Goal: Information Seeking & Learning: Learn about a topic

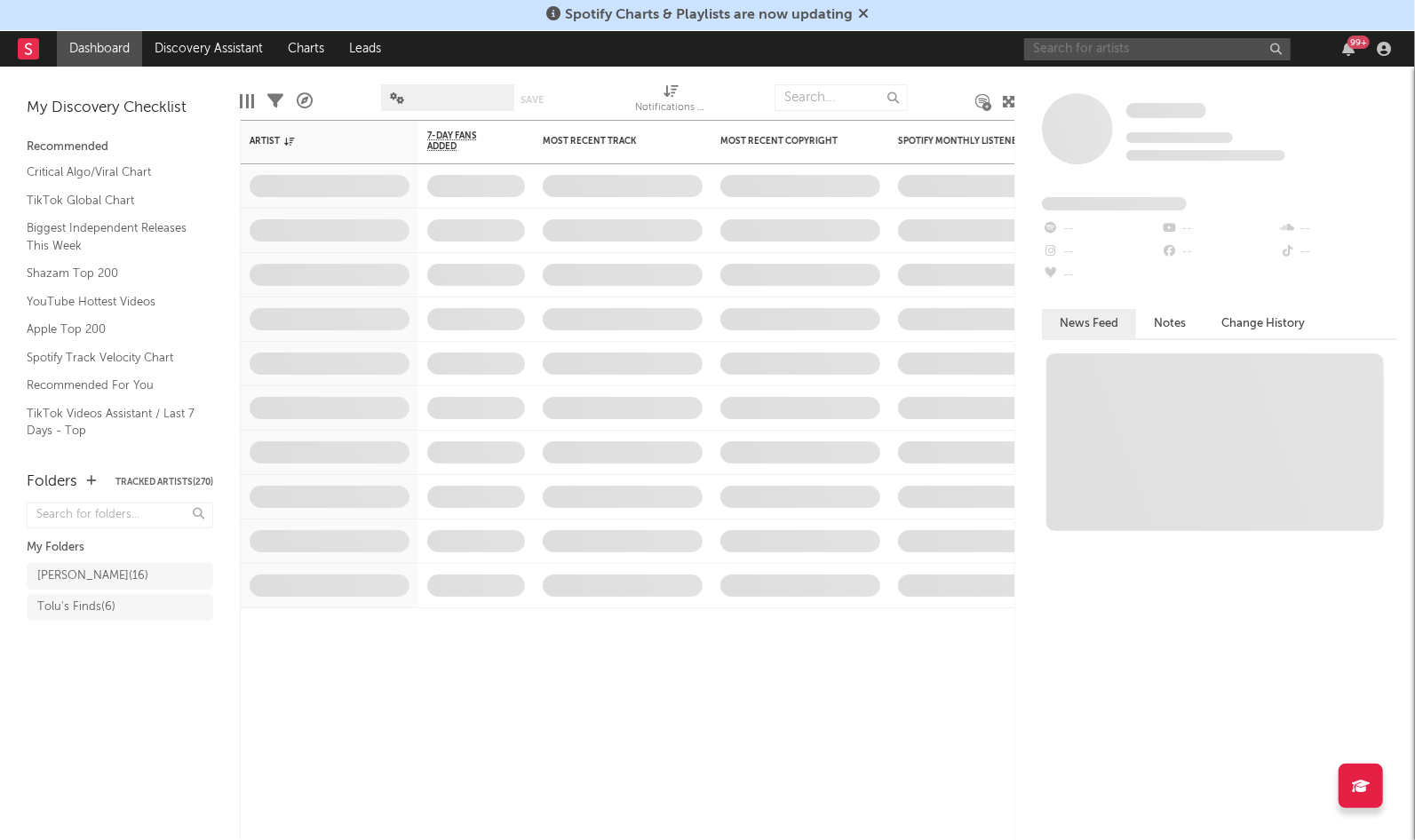
click at [1063, 49] on input "text" at bounding box center [1157, 48] width 267 height 22
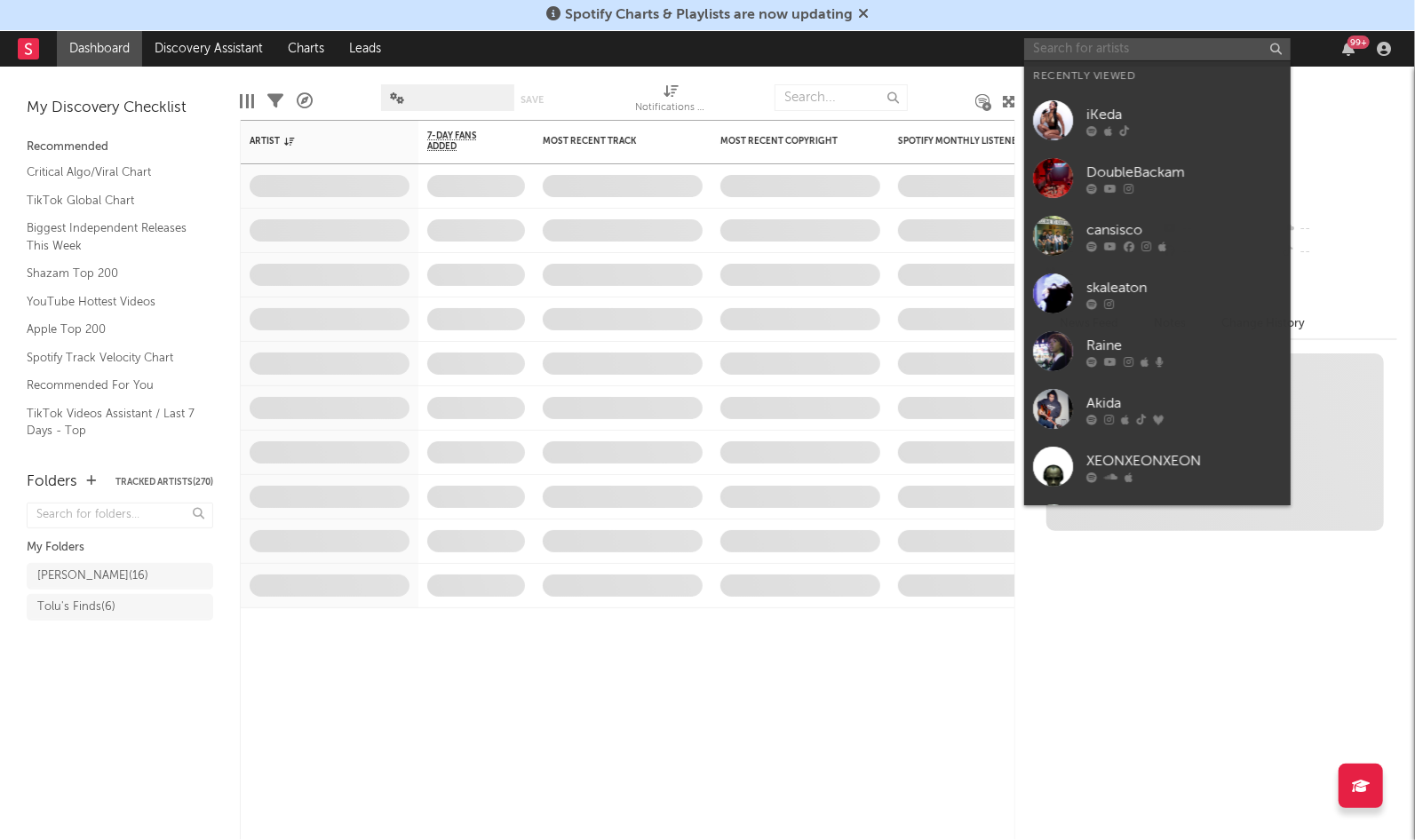
type input "f"
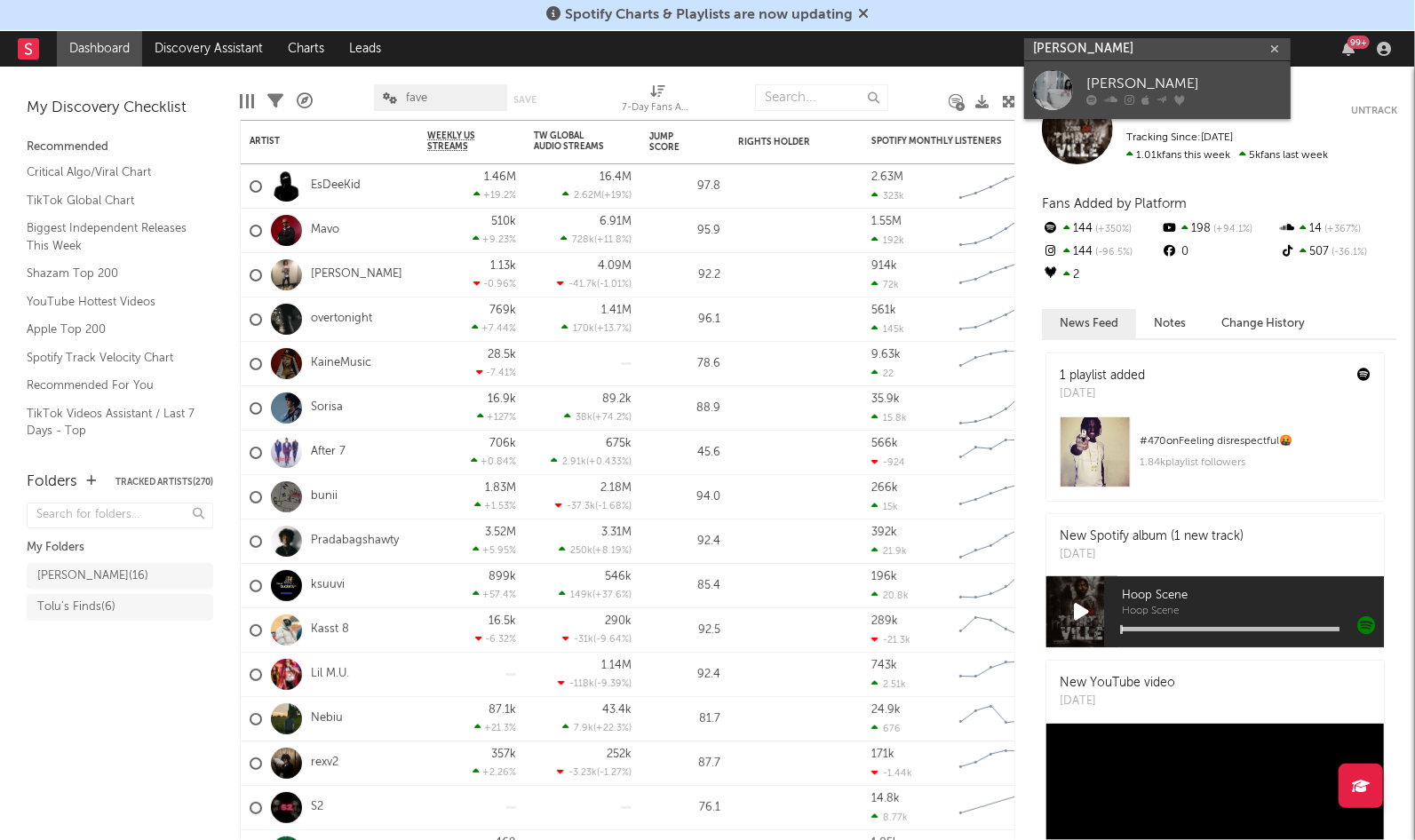
type input "[PERSON_NAME]"
click at [1122, 91] on div "[PERSON_NAME]" at bounding box center [1184, 84] width 196 height 21
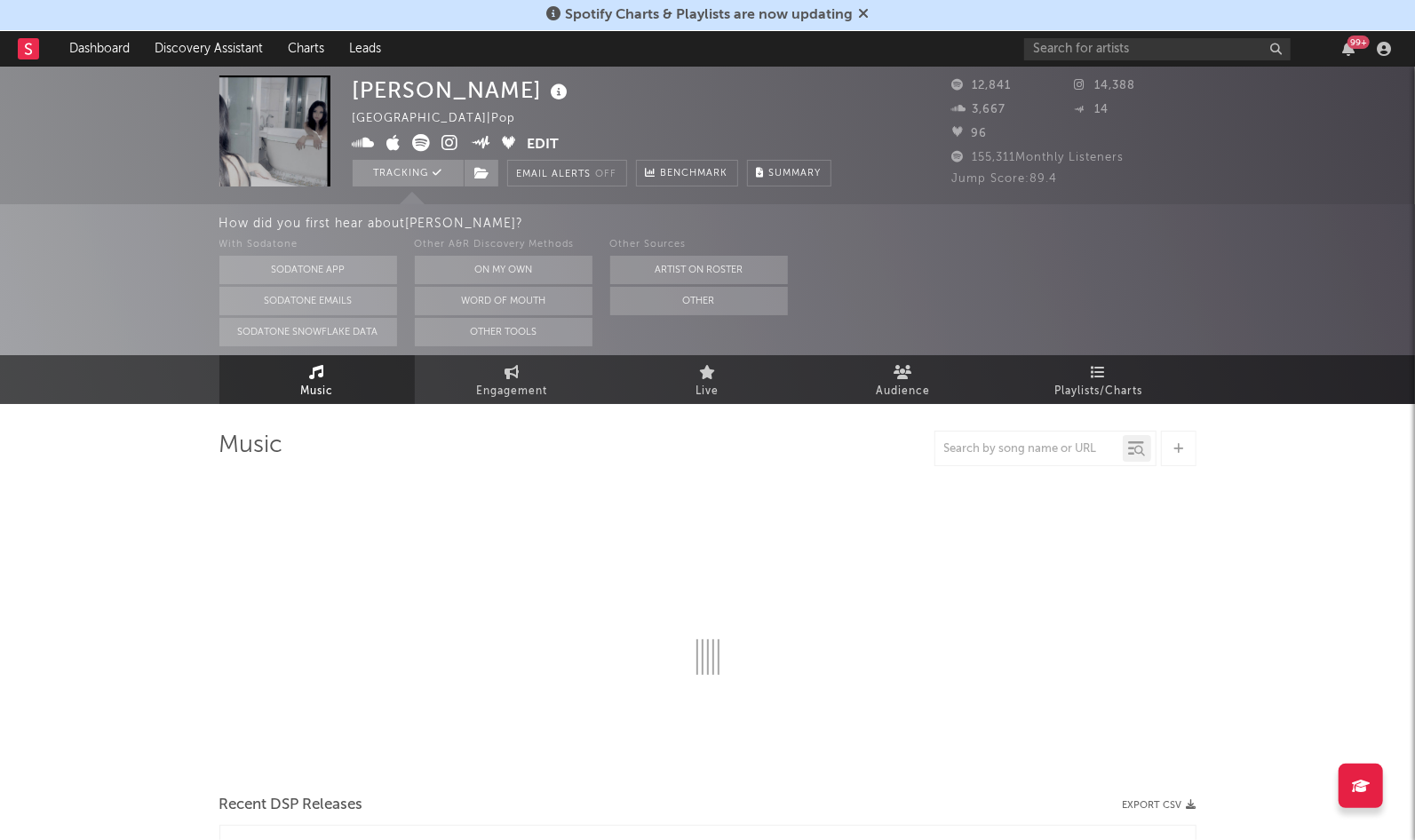
select select "6m"
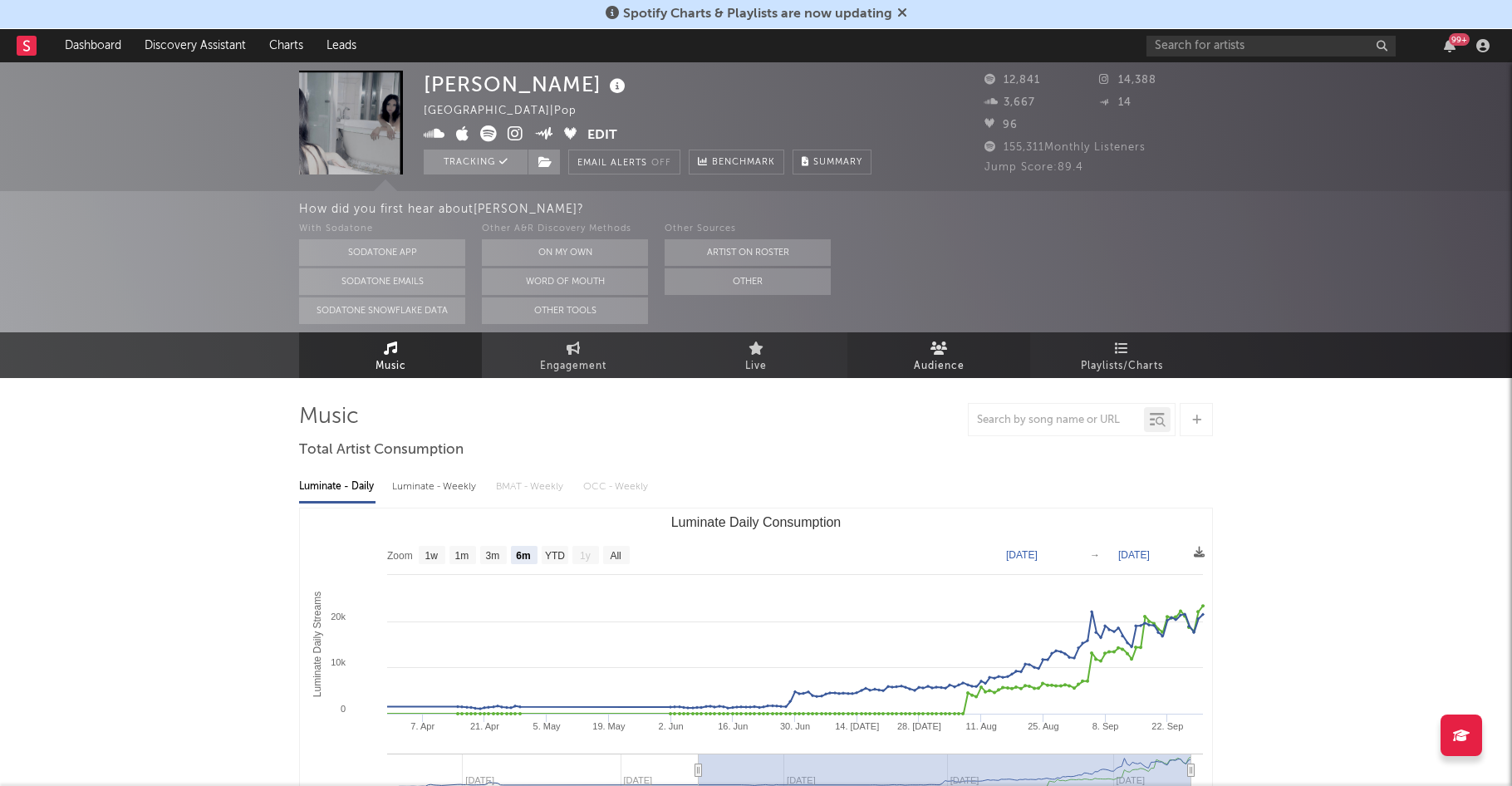
click at [935, 372] on span "Audience" at bounding box center [939, 366] width 51 height 20
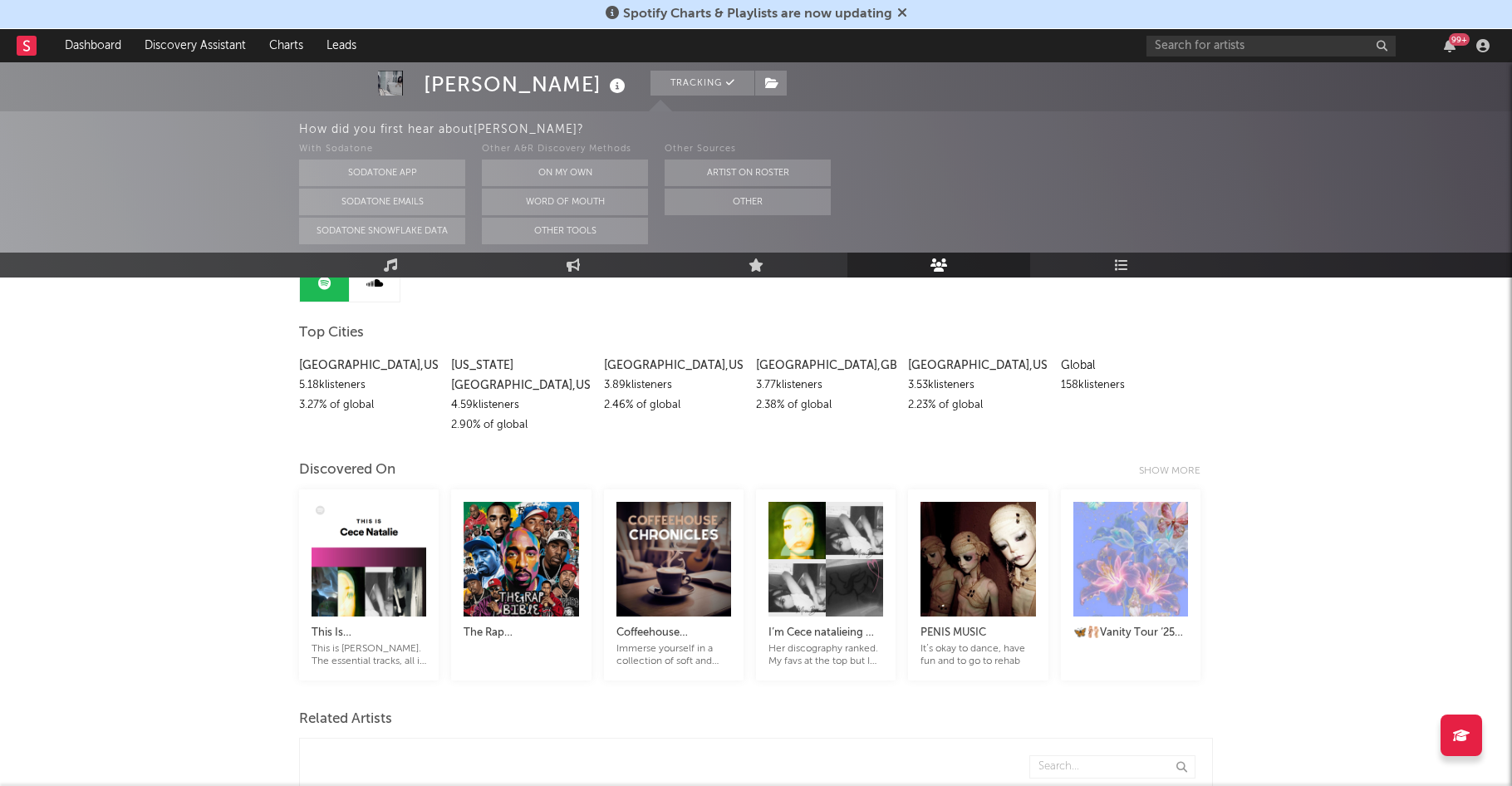
scroll to position [81, 0]
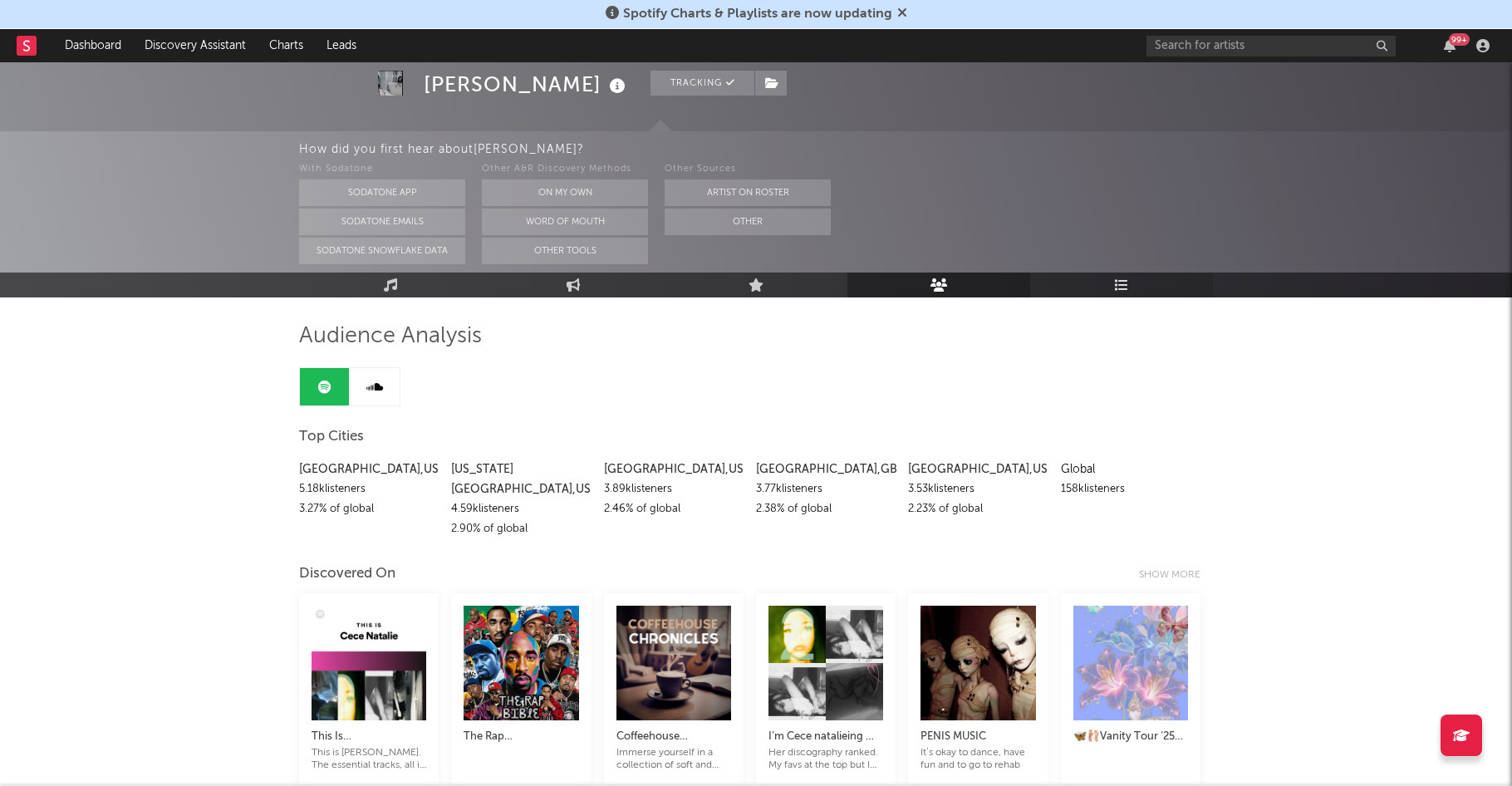
click at [1109, 286] on link "Playlists/Charts" at bounding box center [1121, 285] width 183 height 24
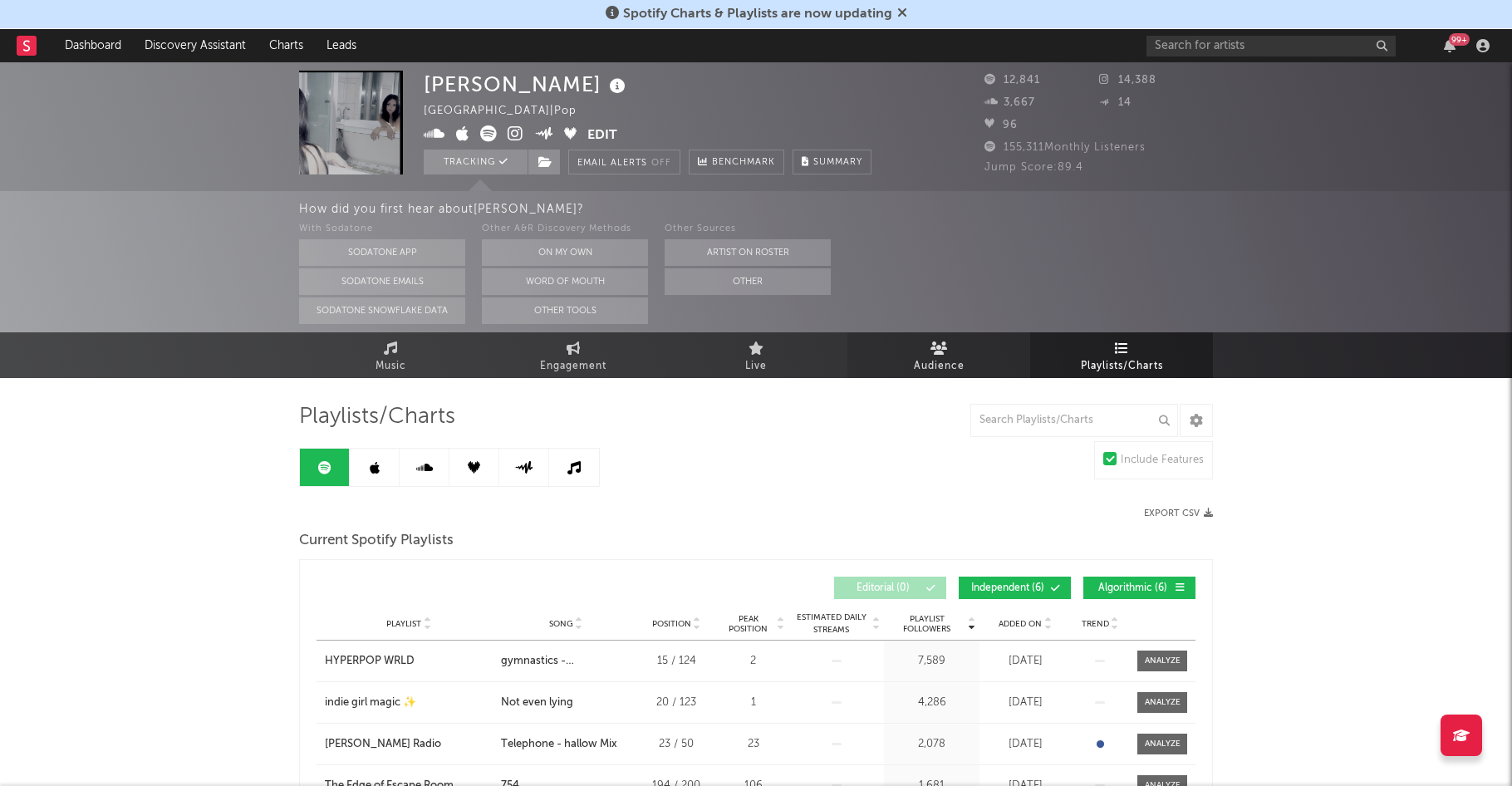
click at [950, 358] on span "Audience" at bounding box center [939, 366] width 51 height 20
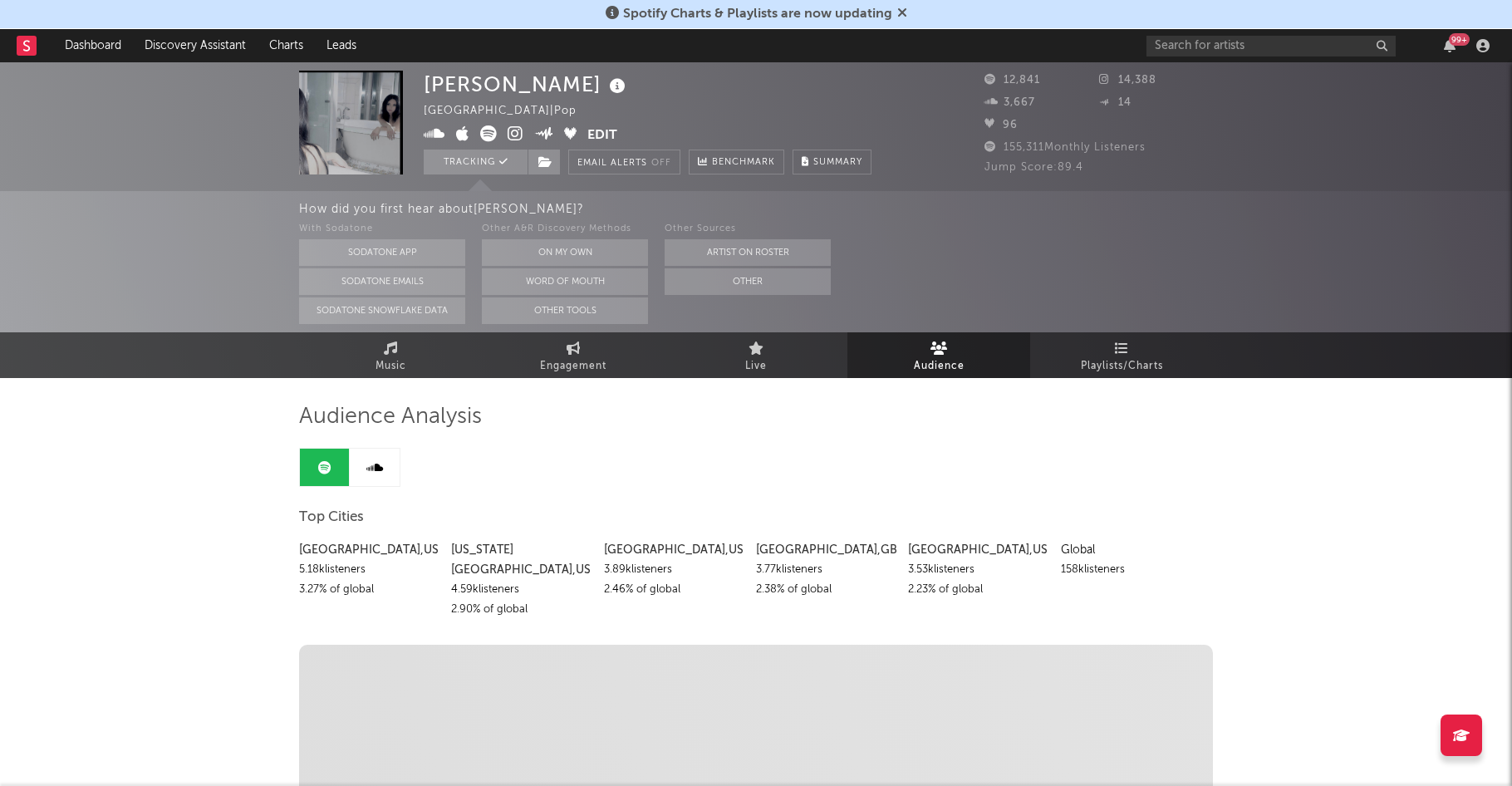
click at [586, 580] on div "4.59k listeners" at bounding box center [521, 590] width 140 height 20
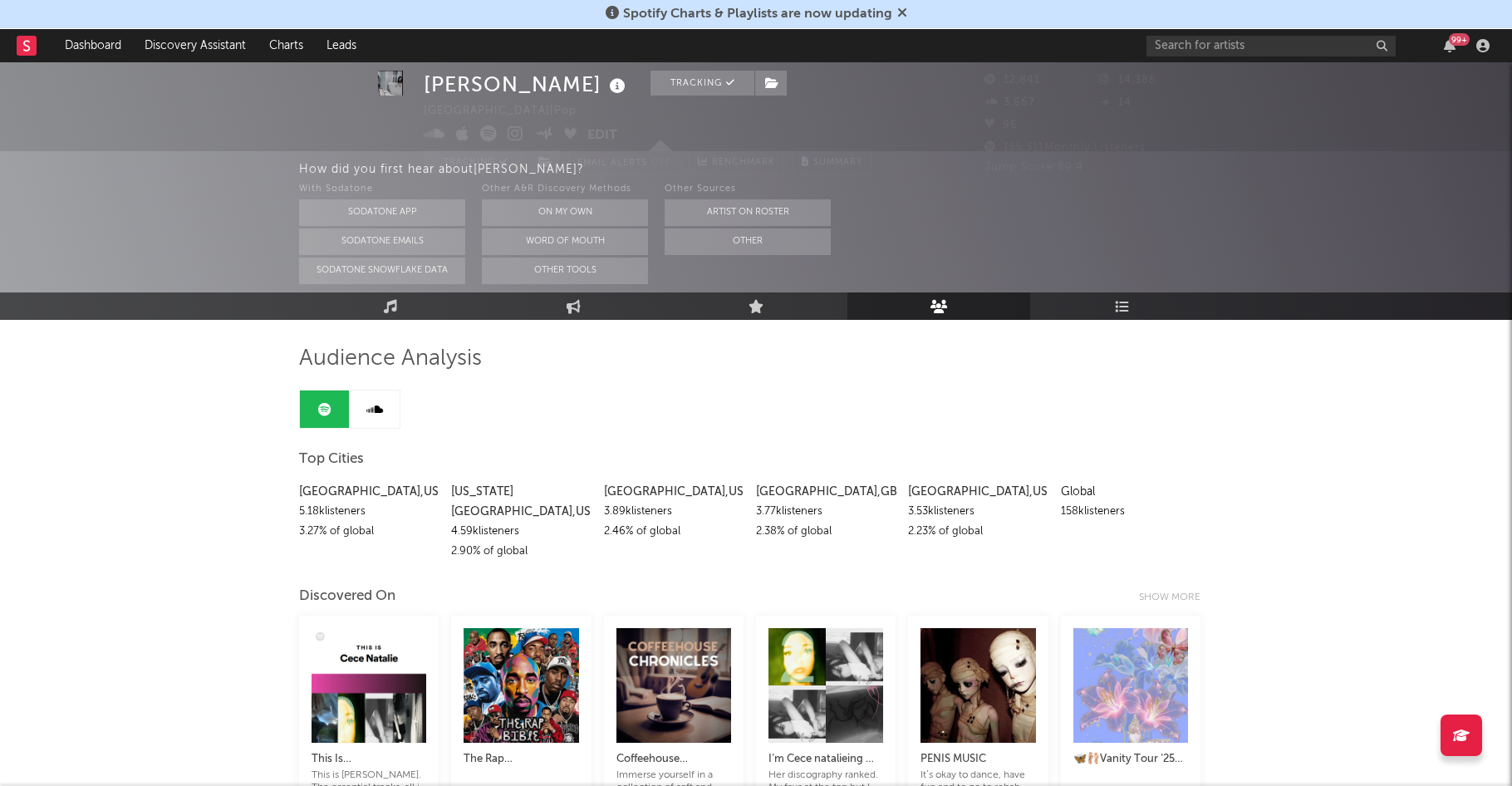
scroll to position [44, 0]
